Goal: Navigation & Orientation: Find specific page/section

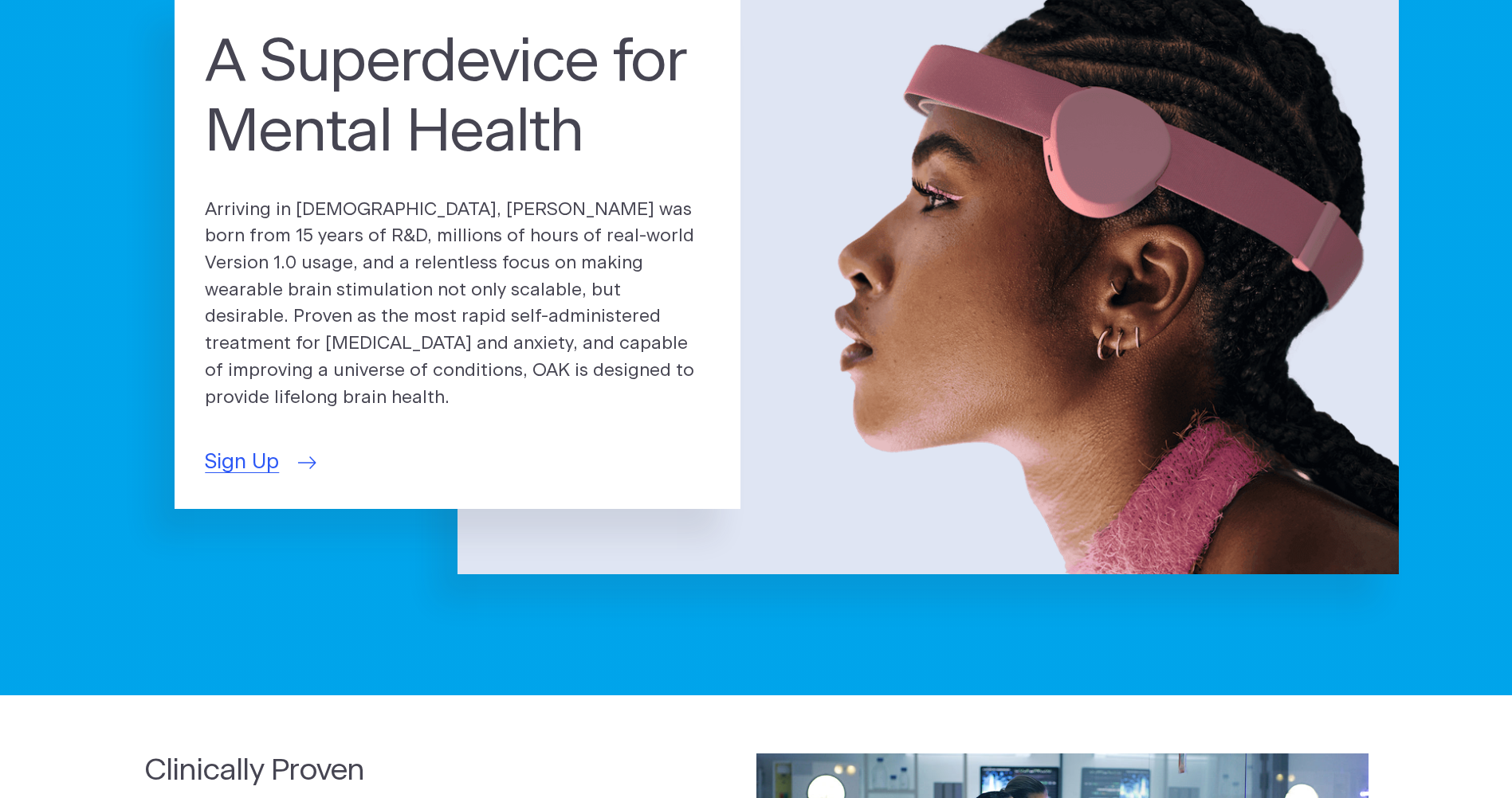
scroll to position [159, 0]
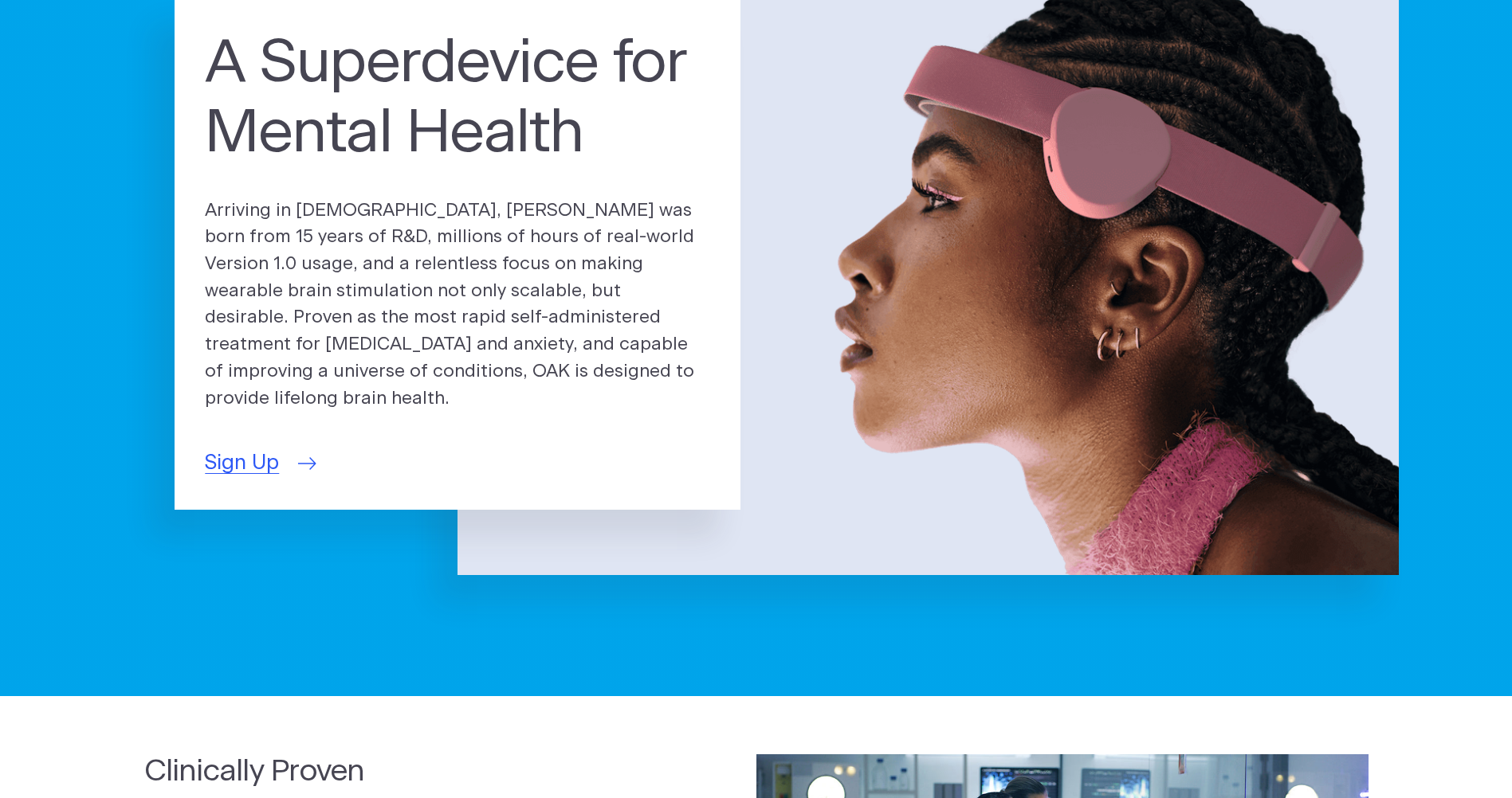
click at [269, 449] on span "Sign Up" at bounding box center [242, 463] width 75 height 31
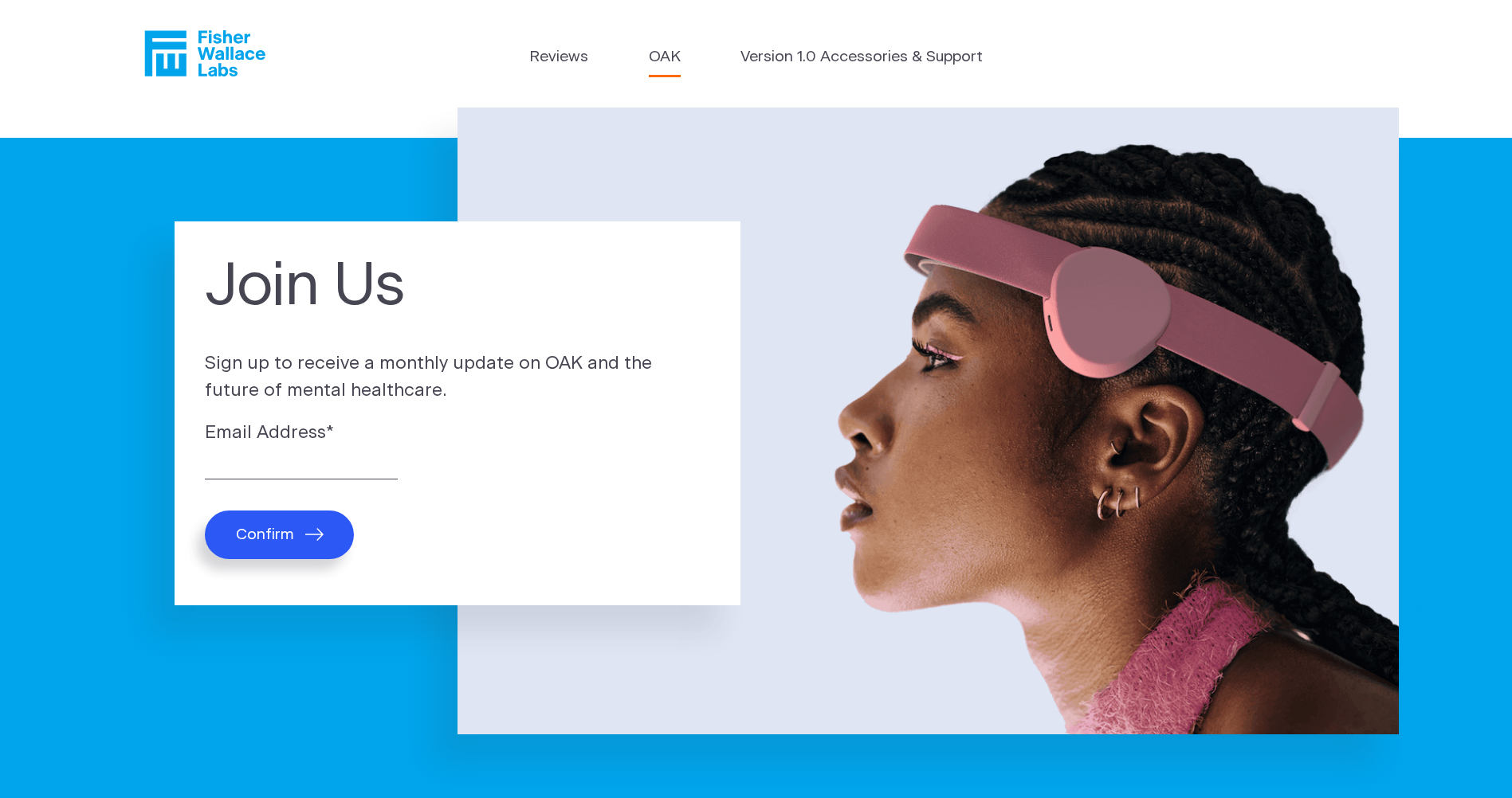
click at [675, 61] on link "OAK" at bounding box center [664, 58] width 32 height 23
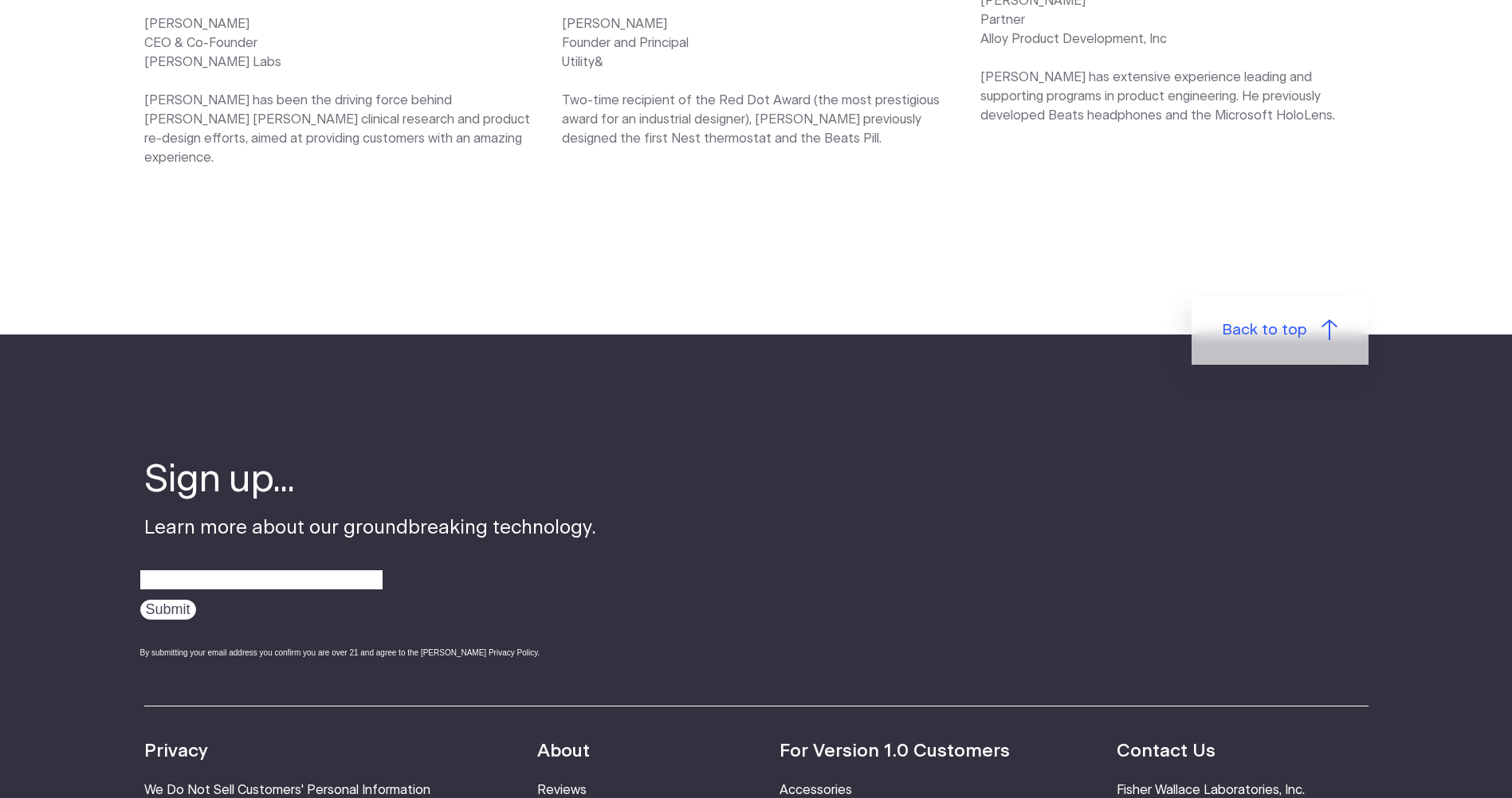
scroll to position [2709, 0]
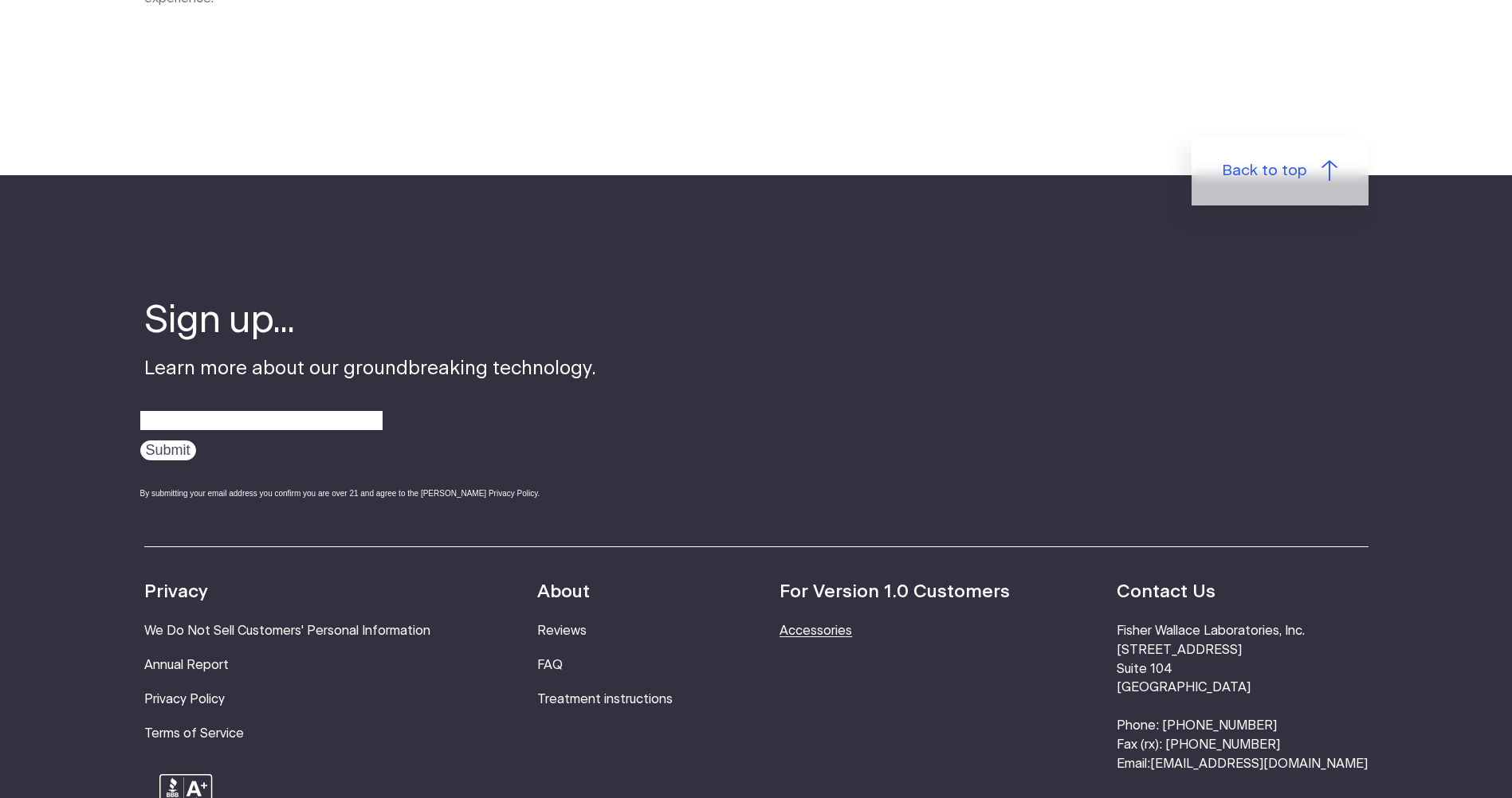
click at [852, 625] on link "Accessories" at bounding box center [816, 631] width 73 height 13
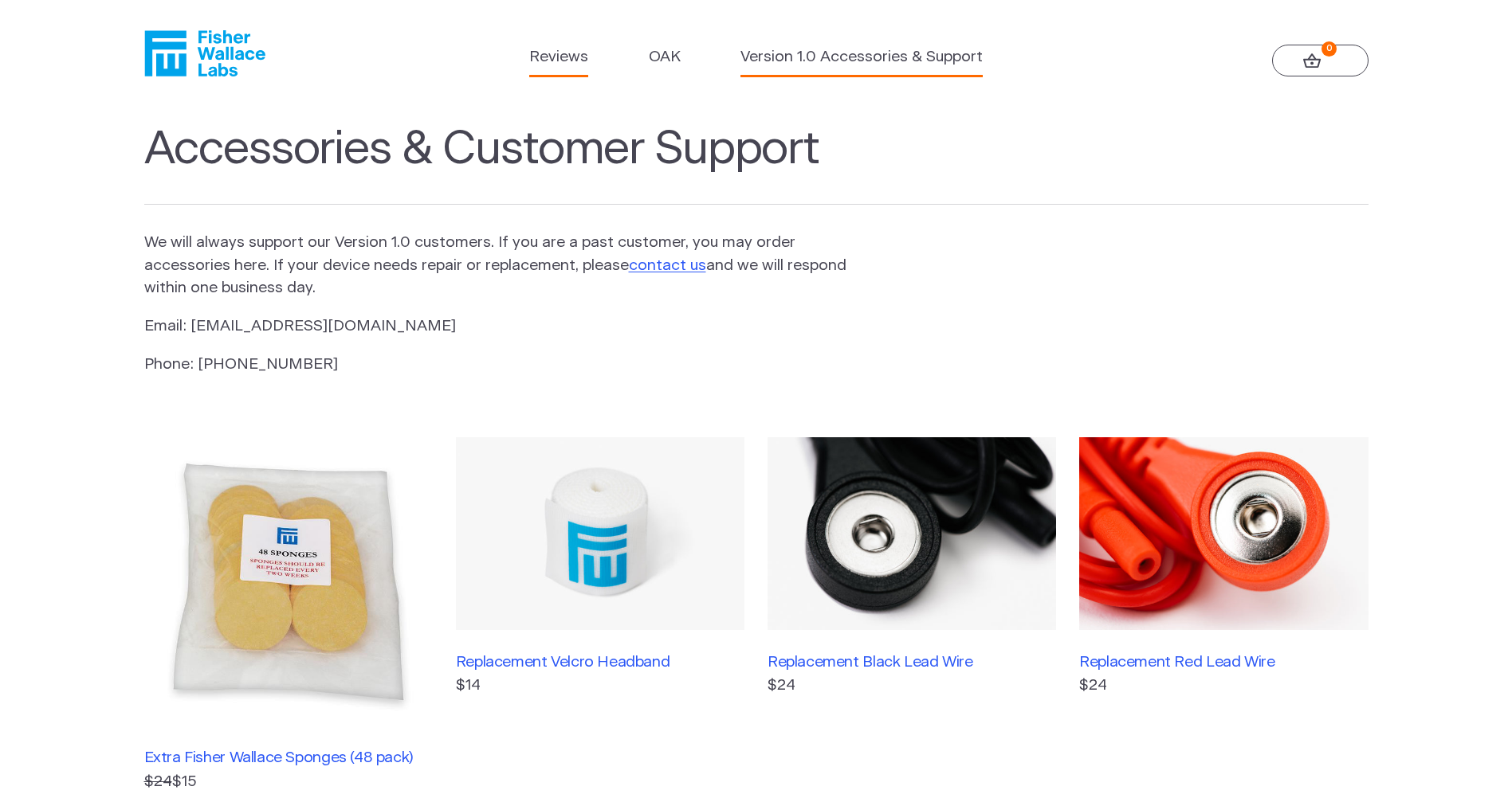
click at [561, 50] on link "Reviews" at bounding box center [558, 58] width 59 height 23
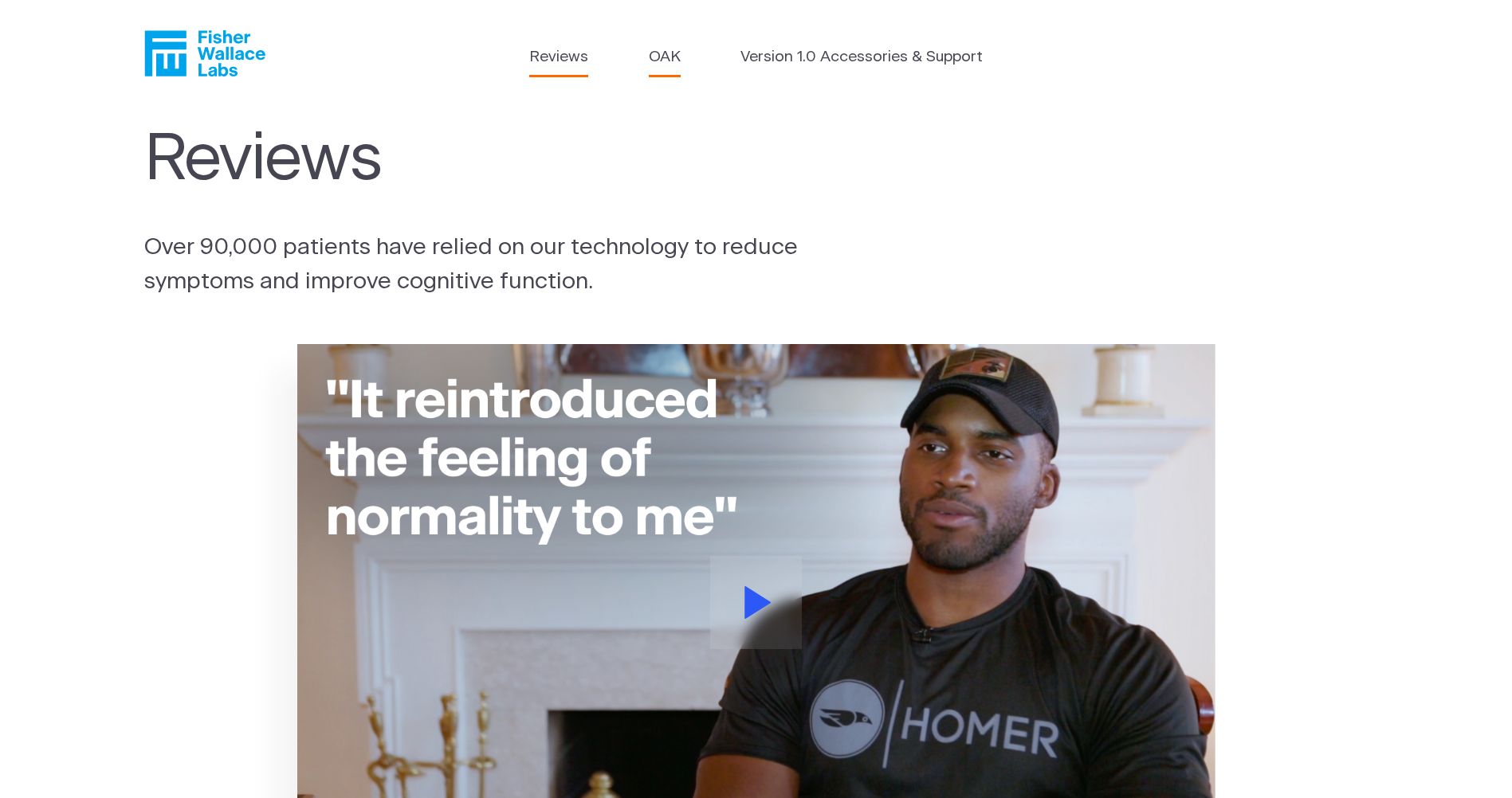
click at [648, 47] on link "OAK" at bounding box center [664, 58] width 32 height 23
